Goal: Navigation & Orientation: Go to known website

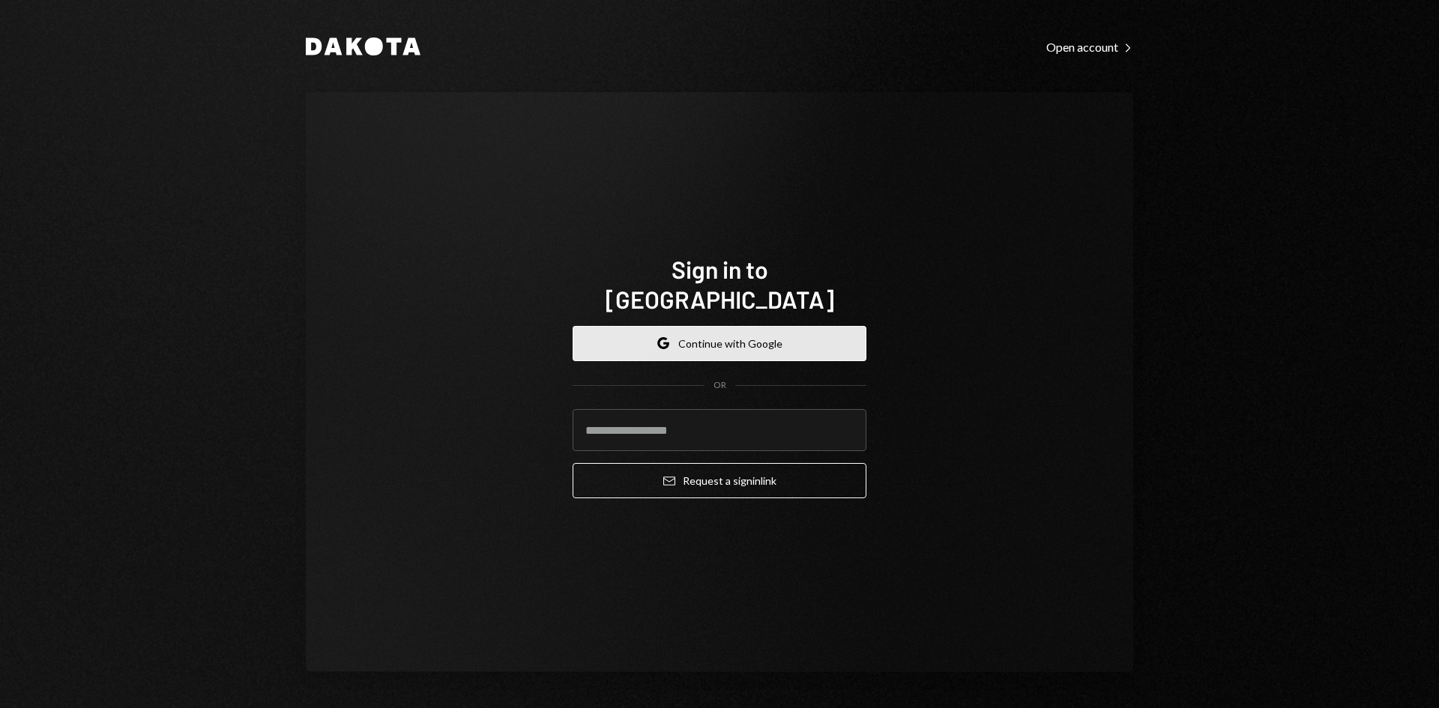
click at [671, 326] on button "Google Continue with Google" at bounding box center [719, 343] width 294 height 35
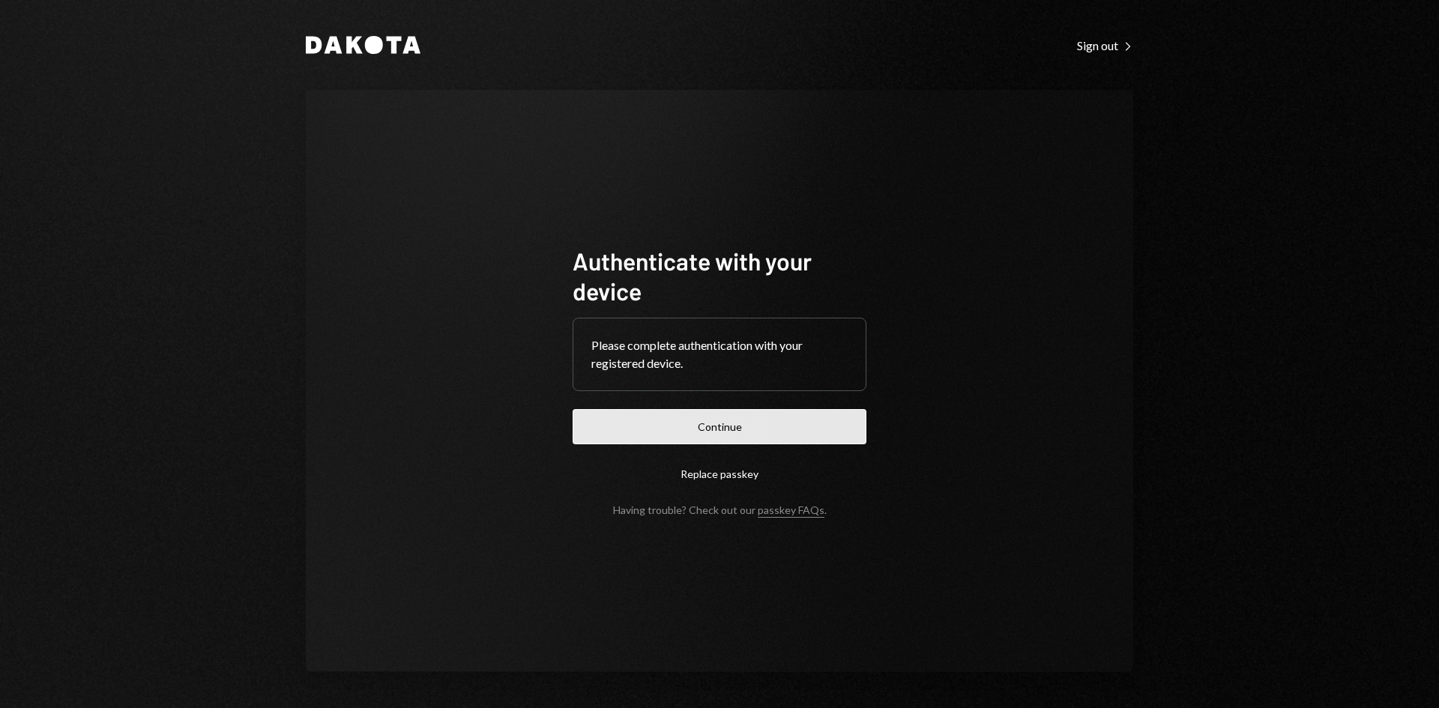
click at [644, 429] on button "Continue" at bounding box center [719, 426] width 294 height 35
